Goal: Task Accomplishment & Management: Manage account settings

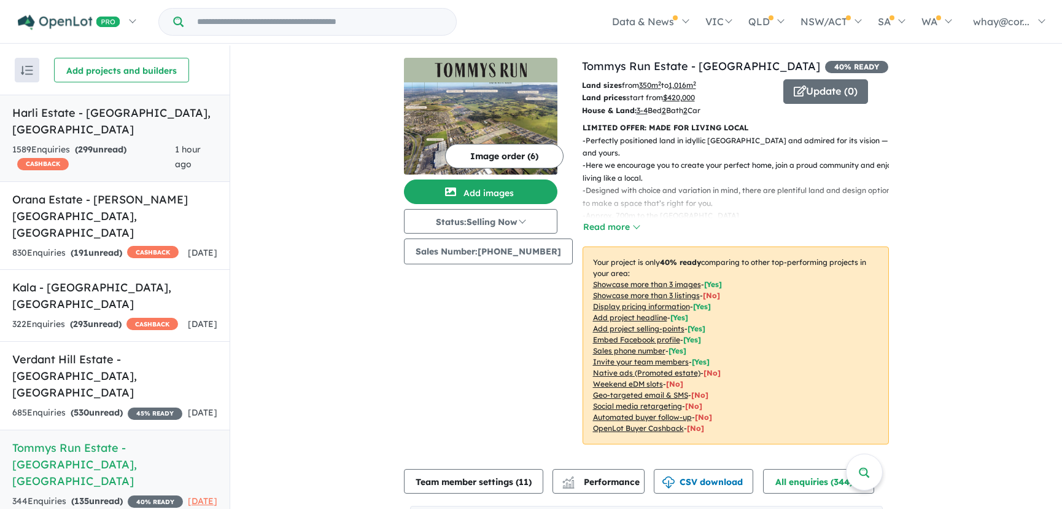
click at [93, 142] on div "1589 Enquir ies ( 299 unread) CASHBACK" at bounding box center [93, 156] width 163 height 29
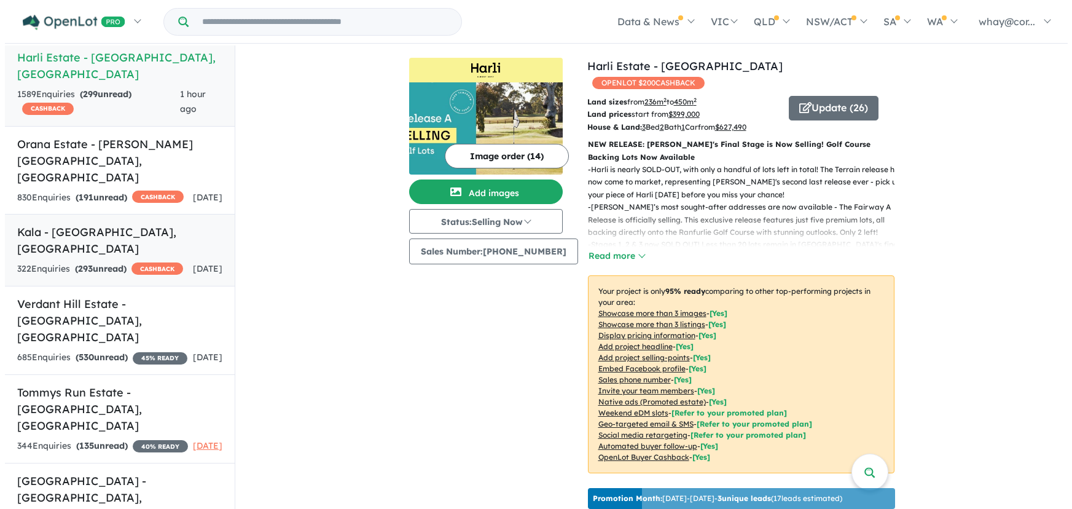
scroll to position [176, 0]
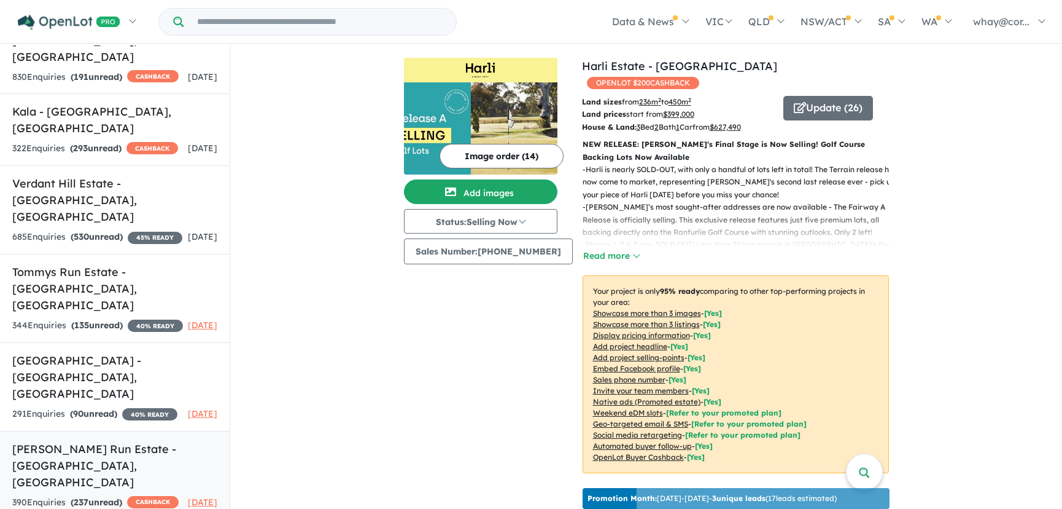
click at [84, 440] on h5 "[PERSON_NAME] Run Estate - [GEOGRAPHIC_DATA] , [GEOGRAPHIC_DATA]" at bounding box center [114, 465] width 205 height 50
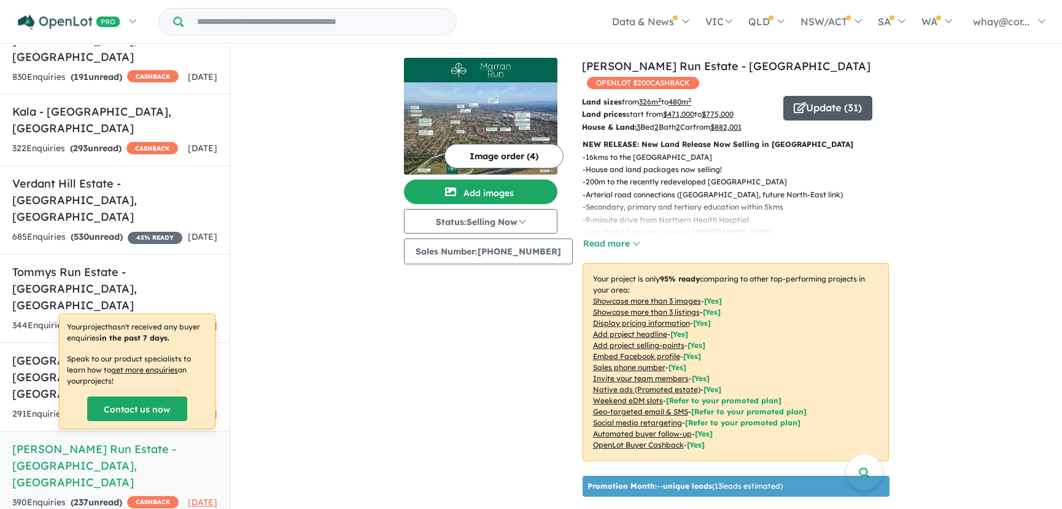
click at [808, 96] on button "Update ( 31 )" at bounding box center [828, 108] width 89 height 25
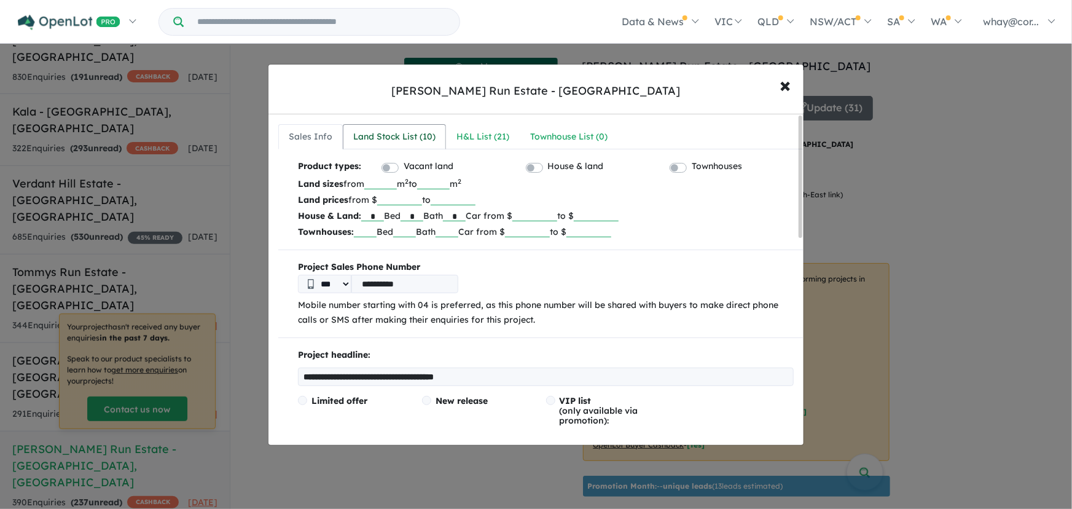
click at [410, 137] on div "Land Stock List ( 10 )" at bounding box center [394, 137] width 82 height 15
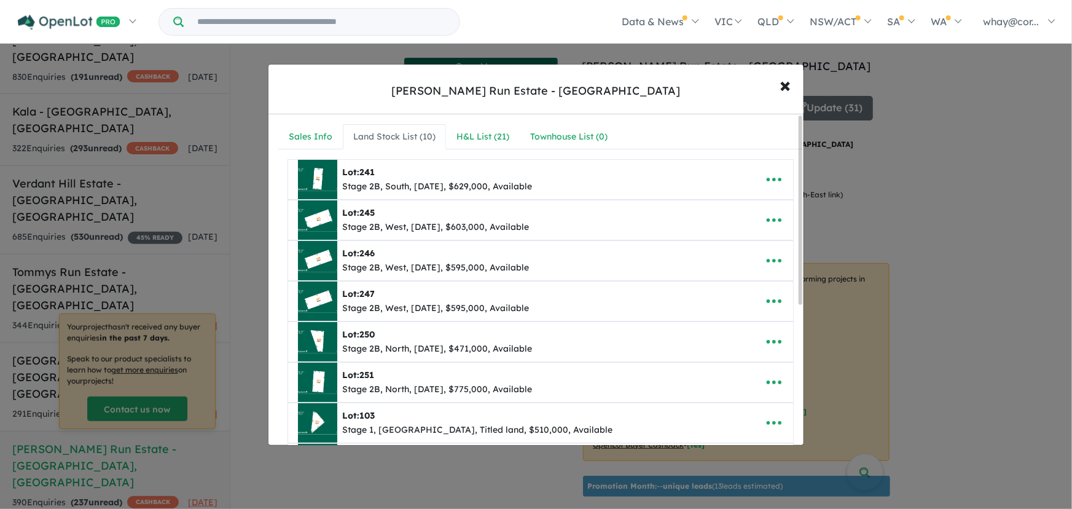
click at [326, 168] on img at bounding box center [317, 179] width 39 height 39
click at [765, 173] on icon "button" at bounding box center [774, 179] width 18 height 18
click at [747, 203] on link "Edit" at bounding box center [746, 209] width 91 height 28
select select "*****"
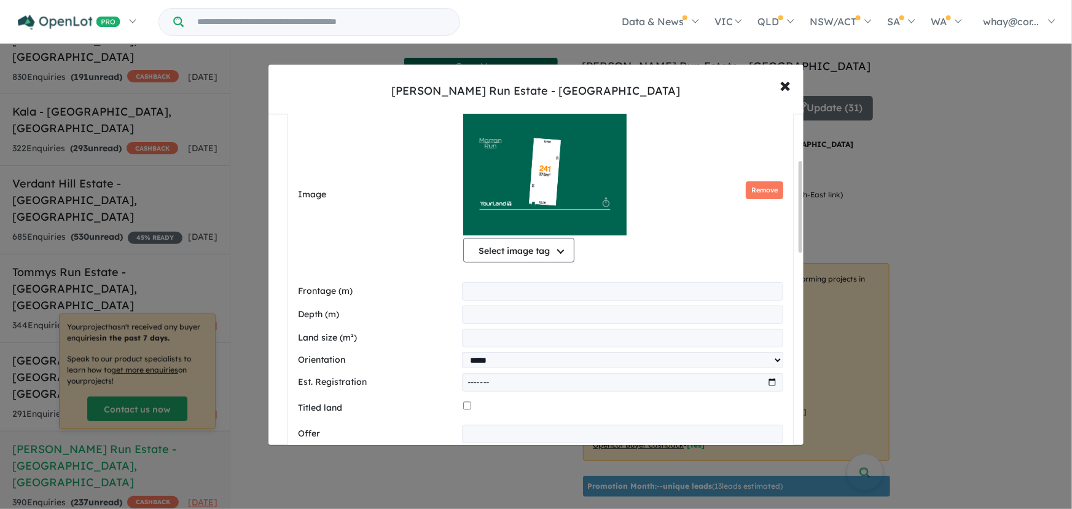
scroll to position [502, 0]
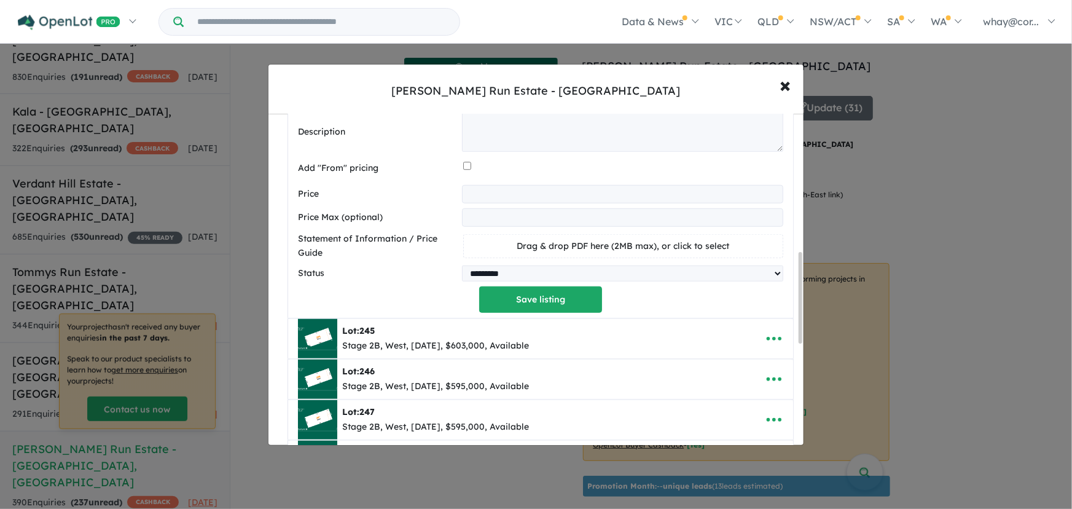
click at [454, 353] on div "Stage 2B, West, [DATE], $603,000, Available" at bounding box center [435, 345] width 187 height 15
click at [773, 341] on icon "button" at bounding box center [774, 338] width 18 height 18
drag, startPoint x: 596, startPoint y: 323, endPoint x: 620, endPoint y: 327, distance: 23.7
click at [605, 326] on div "Lot: [STREET_ADDRESS][DATE], $603,000, Available" at bounding box center [521, 338] width 447 height 39
click at [771, 338] on icon "button" at bounding box center [774, 338] width 18 height 18
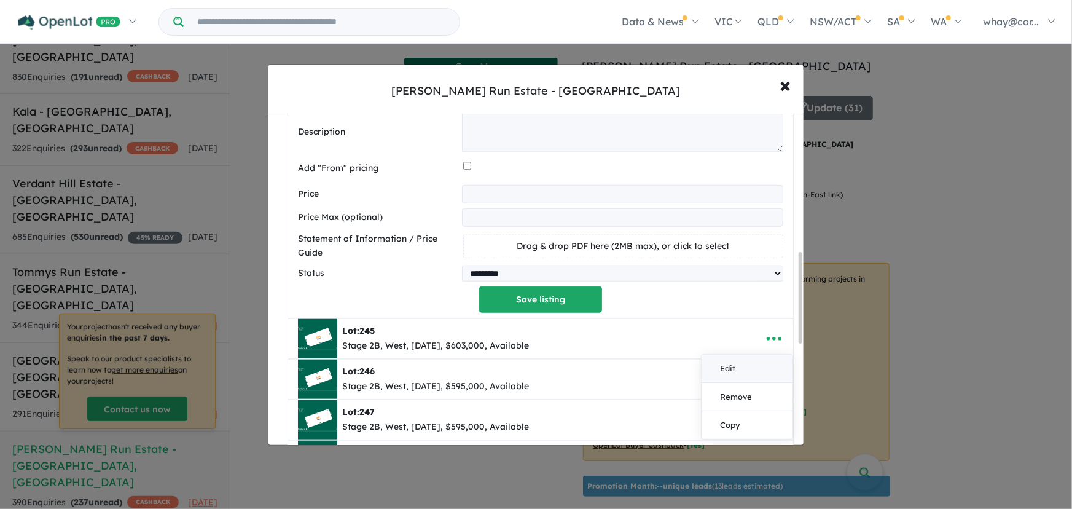
click at [746, 365] on link "Edit" at bounding box center [746, 368] width 91 height 28
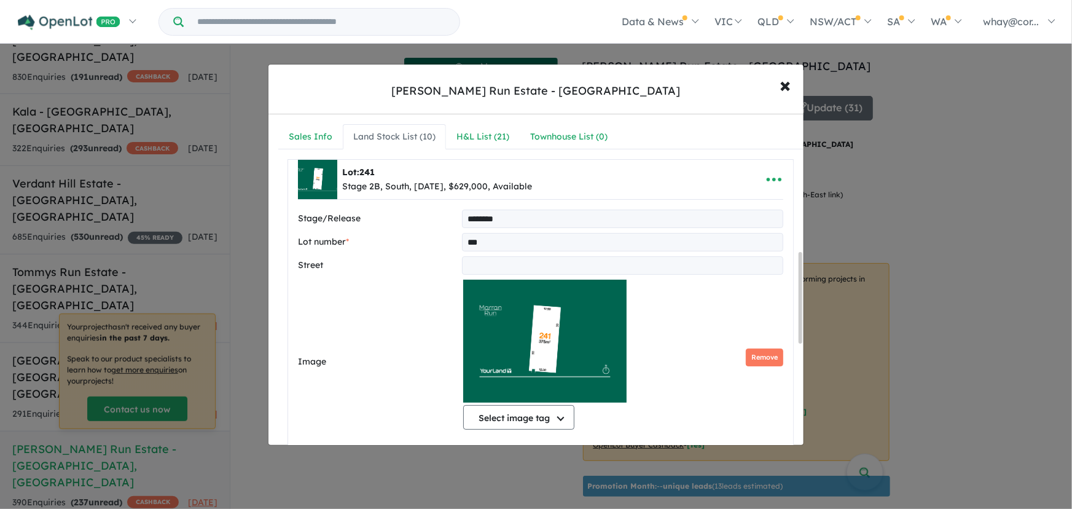
select select "****"
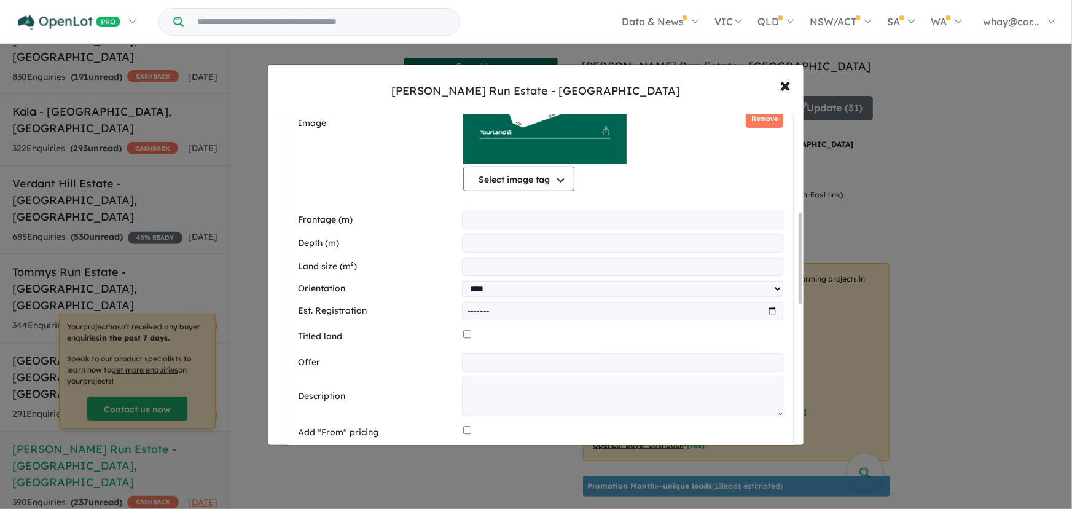
scroll to position [502, 0]
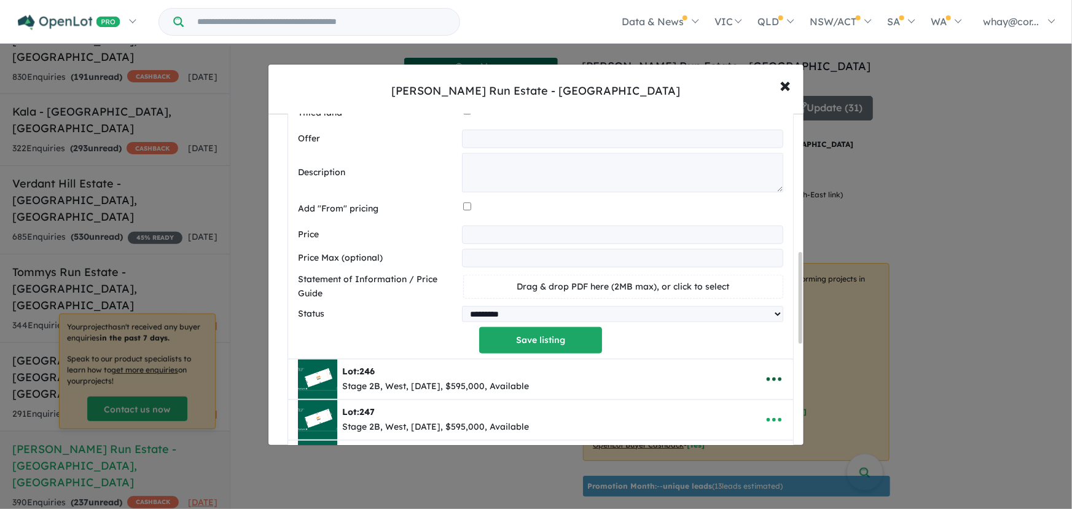
click at [773, 382] on icon "button" at bounding box center [774, 379] width 18 height 18
click at [732, 301] on link "Edit" at bounding box center [746, 294] width 91 height 28
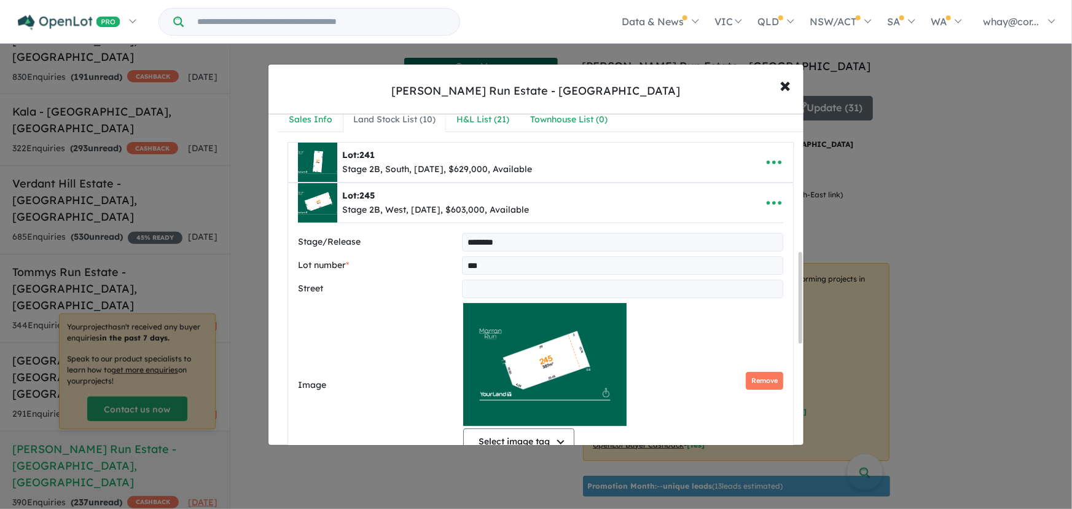
select select "****"
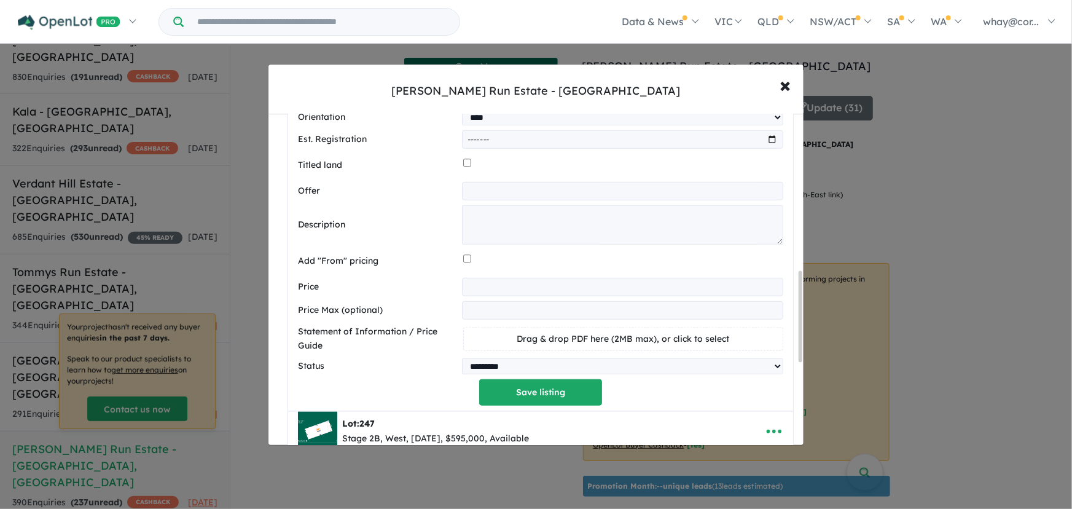
scroll to position [575, 0]
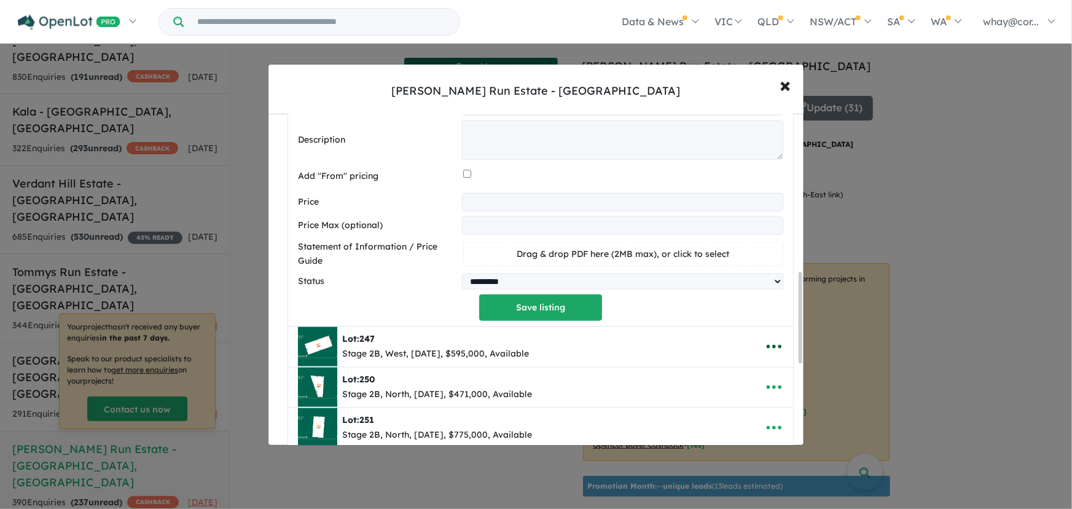
click at [776, 348] on icon "button" at bounding box center [773, 347] width 15 height 4
click at [736, 258] on link "Edit" at bounding box center [746, 262] width 91 height 28
select select "****"
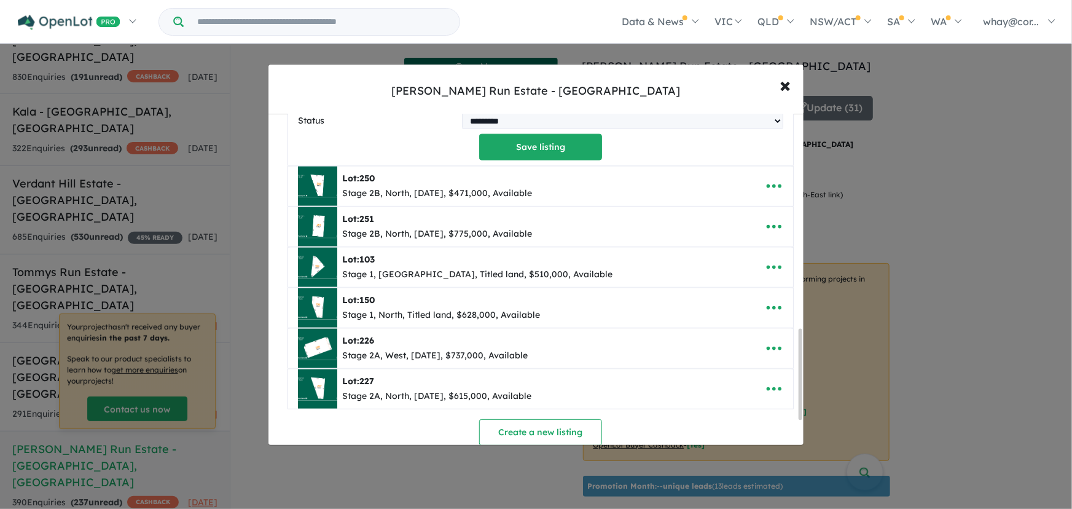
scroll to position [784, 0]
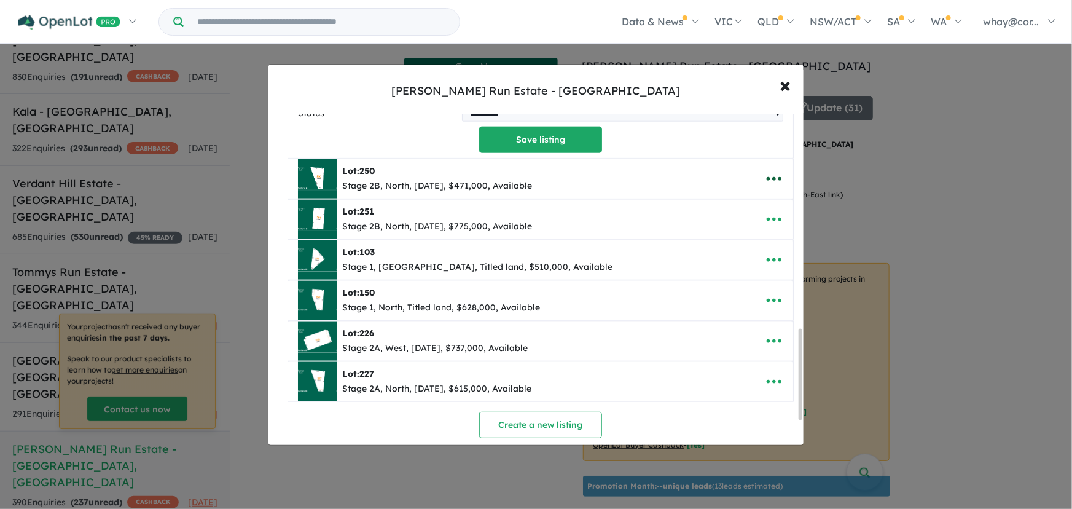
click at [774, 184] on icon "button" at bounding box center [774, 179] width 18 height 18
click at [754, 206] on link "Edit" at bounding box center [746, 209] width 91 height 28
select select "*****"
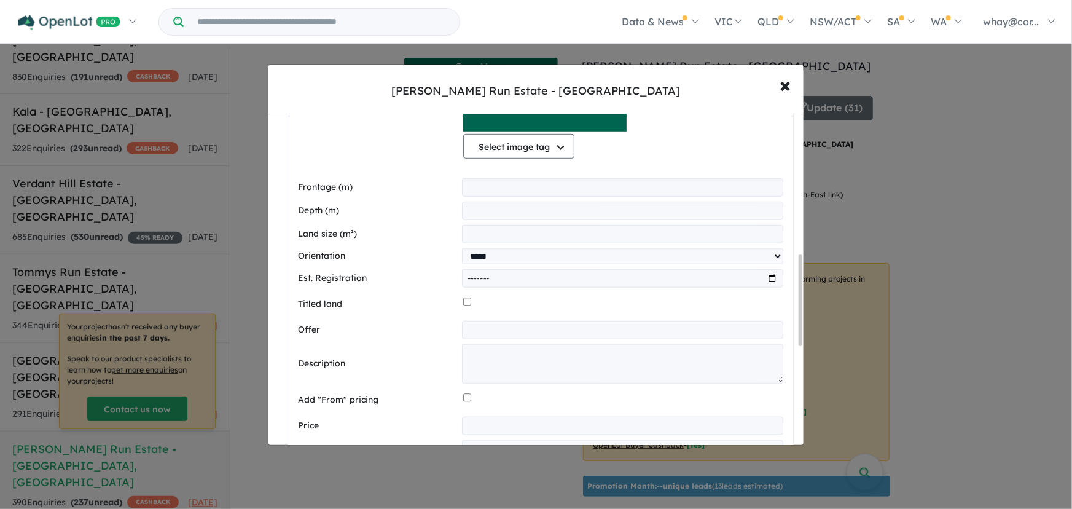
scroll to position [657, 0]
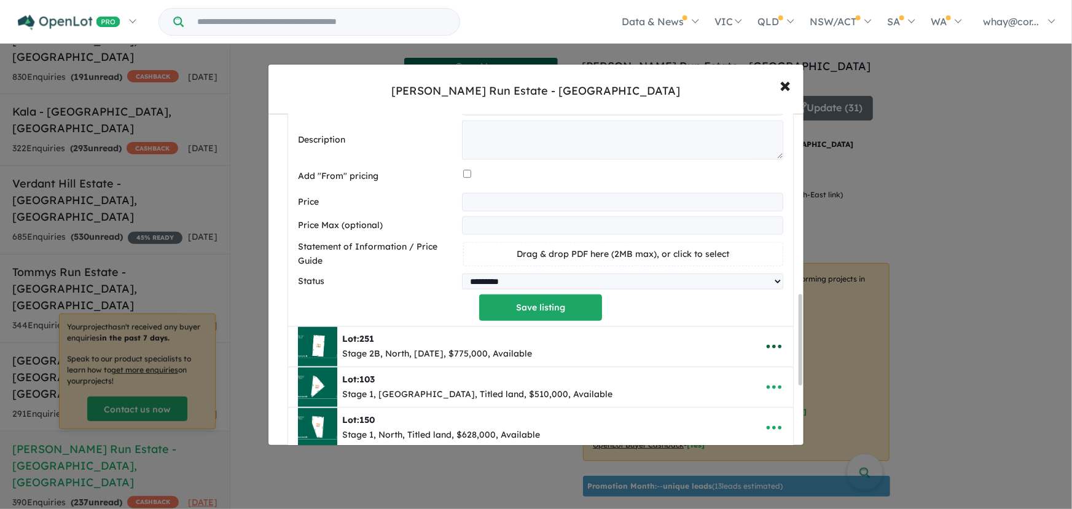
click at [773, 351] on icon "button" at bounding box center [774, 346] width 18 height 18
click at [731, 269] on link "Edit" at bounding box center [746, 262] width 91 height 28
select select "*****"
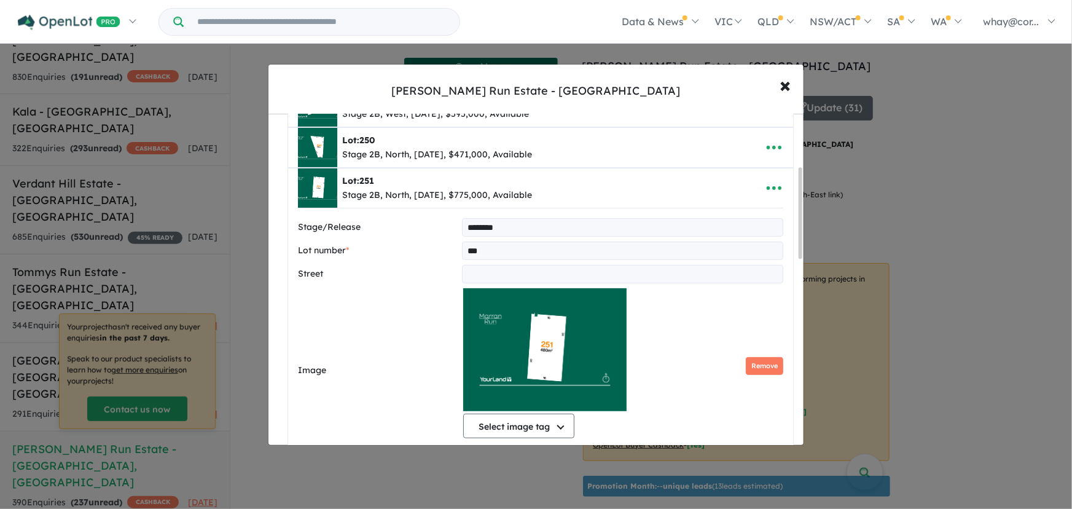
scroll to position [0, 0]
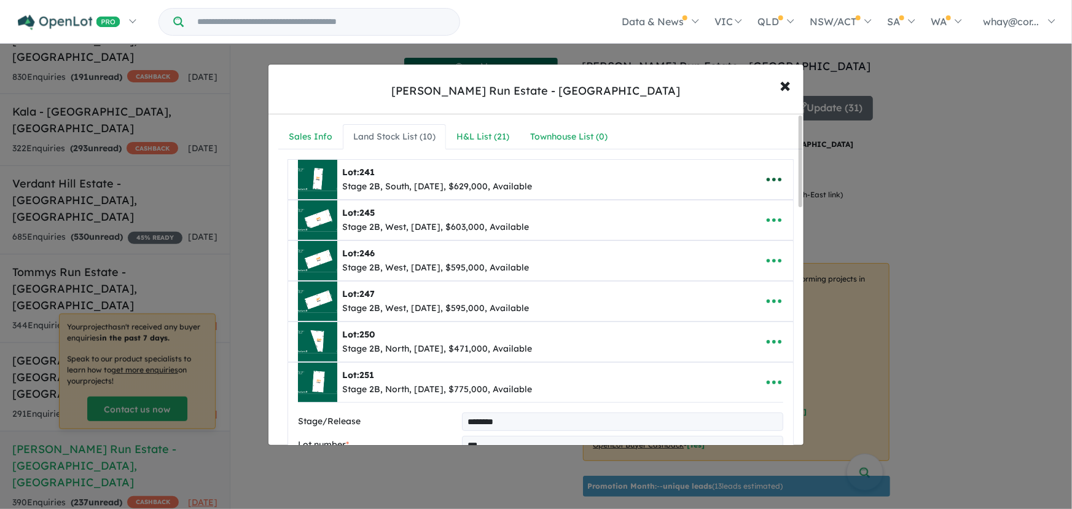
click at [773, 178] on icon "button" at bounding box center [774, 179] width 18 height 18
click at [730, 203] on link "Edit" at bounding box center [746, 209] width 91 height 28
select select "*****"
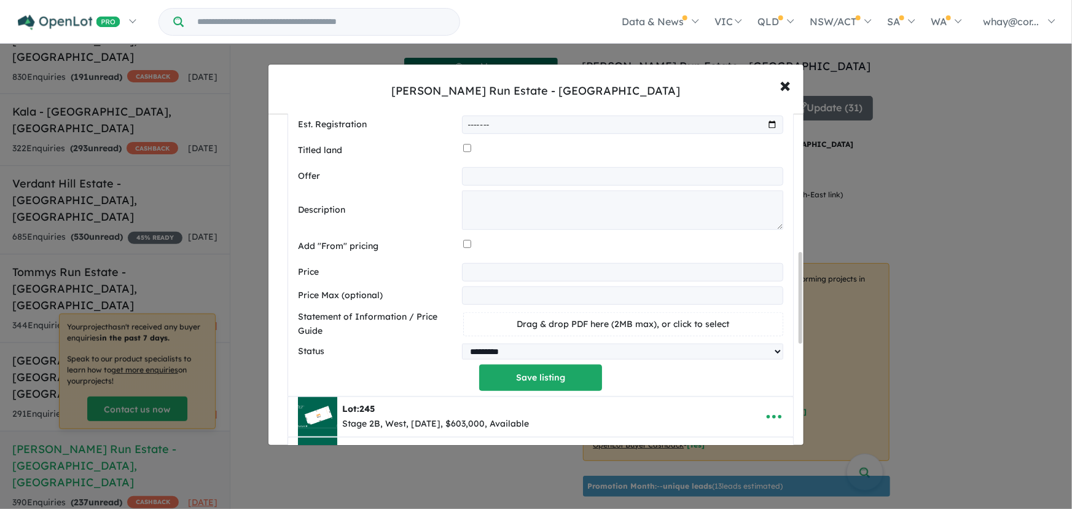
scroll to position [502, 0]
